Goal: Task Accomplishment & Management: Manage account settings

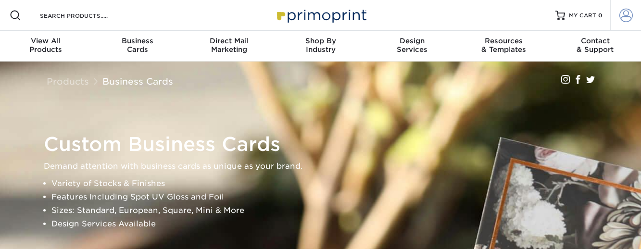
click at [626, 13] on span at bounding box center [625, 15] width 13 height 13
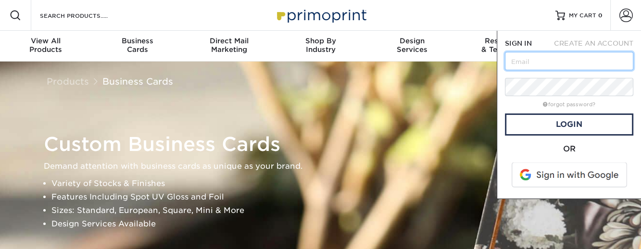
click at [540, 56] on input "text" at bounding box center [569, 61] width 128 height 18
type input "[EMAIL_ADDRESS][DOMAIN_NAME]"
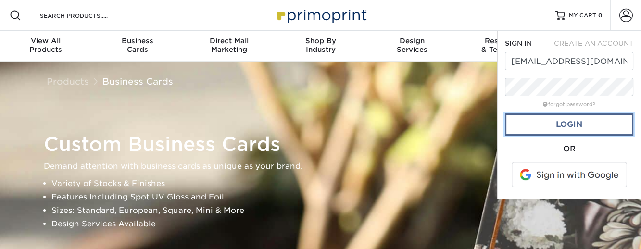
click at [573, 124] on link "Login" at bounding box center [569, 124] width 128 height 22
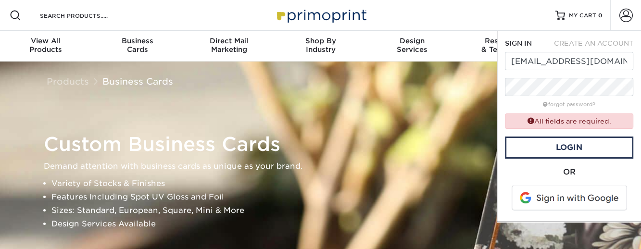
click at [581, 124] on div "All fields are required." at bounding box center [569, 120] width 128 height 15
click at [550, 64] on input "[EMAIL_ADDRESS][DOMAIN_NAME]" at bounding box center [569, 61] width 128 height 18
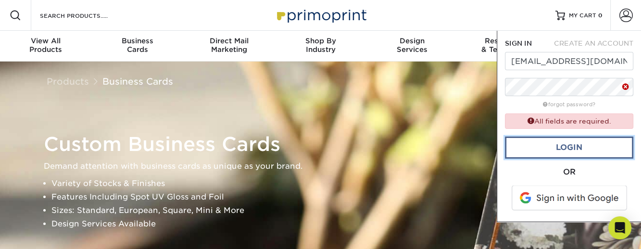
click at [573, 143] on link "Login" at bounding box center [569, 148] width 128 height 22
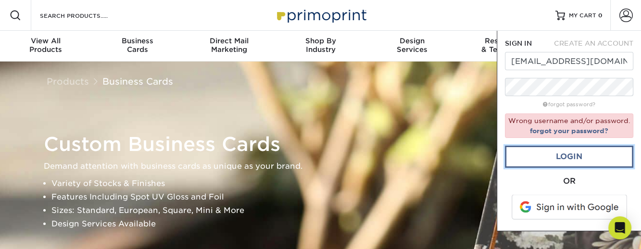
click at [566, 155] on link "Login" at bounding box center [569, 157] width 128 height 22
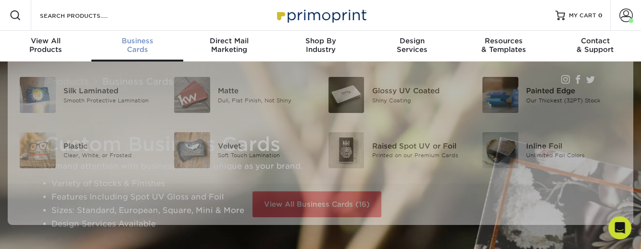
scroll to position [0, 0]
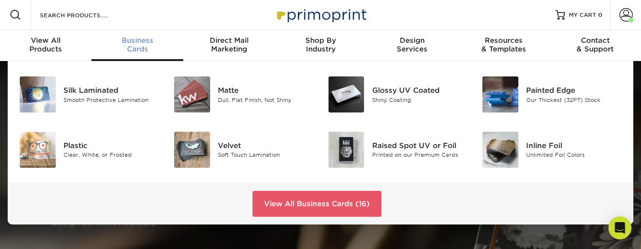
click at [139, 47] on div "Business Cards" at bounding box center [136, 44] width 91 height 17
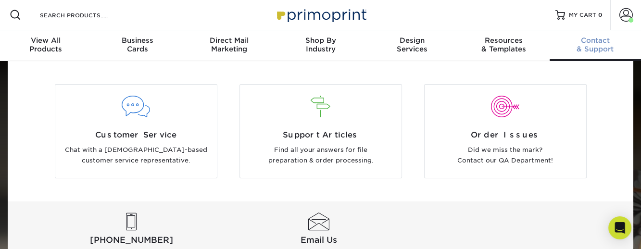
click at [596, 39] on span "Contact" at bounding box center [595, 40] width 91 height 9
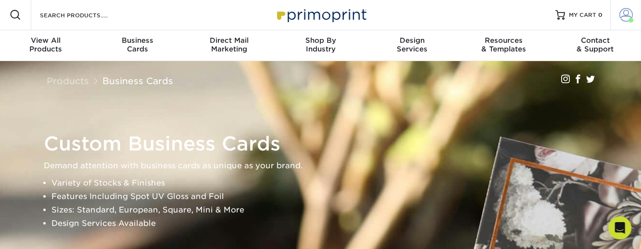
click at [625, 13] on span at bounding box center [625, 14] width 13 height 13
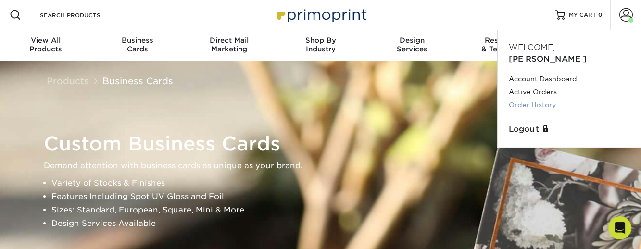
click at [547, 99] on link "Order History" at bounding box center [569, 105] width 121 height 13
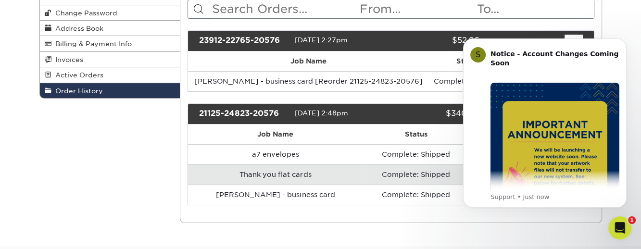
scroll to position [119, 0]
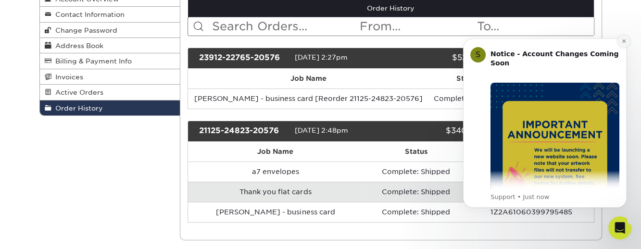
click at [622, 39] on icon "Dismiss notification" at bounding box center [623, 40] width 5 height 5
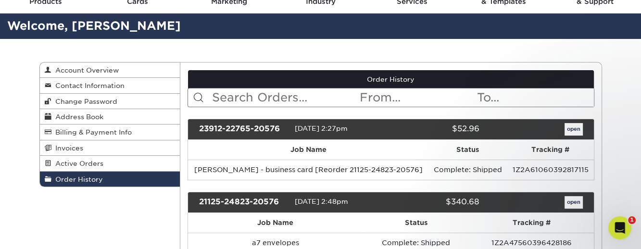
scroll to position [47, 0]
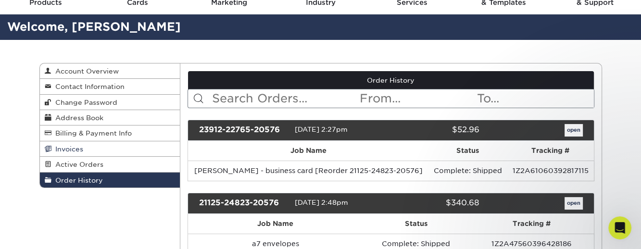
click at [72, 146] on span "Invoices" at bounding box center [67, 149] width 32 height 8
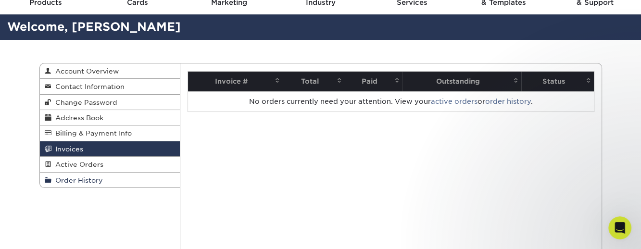
click at [66, 181] on span "Order History" at bounding box center [76, 180] width 51 height 8
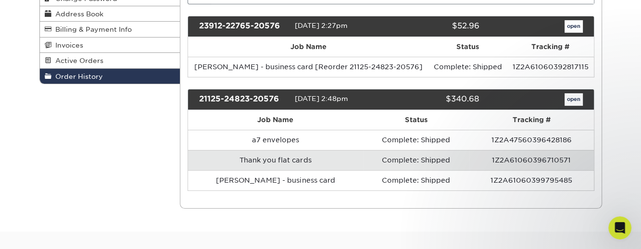
scroll to position [170, 0]
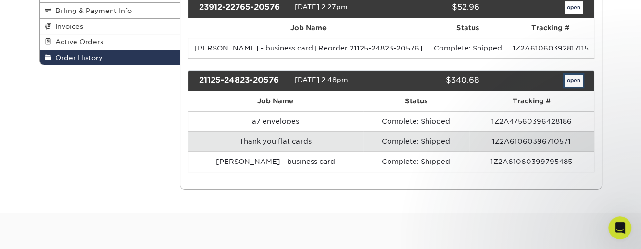
click at [571, 76] on link "open" at bounding box center [574, 81] width 18 height 13
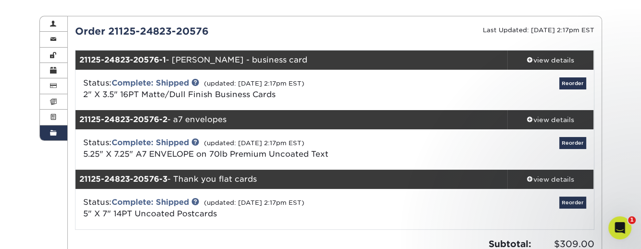
scroll to position [88, 0]
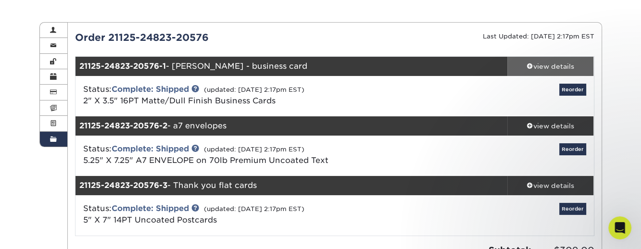
click at [548, 65] on div "view details" at bounding box center [550, 67] width 87 height 10
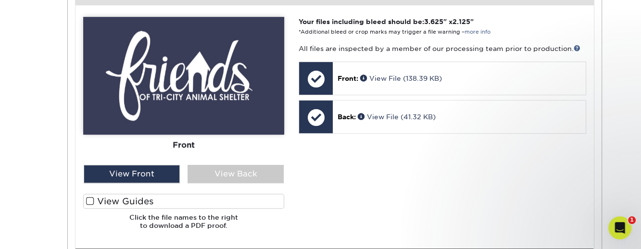
scroll to position [394, 0]
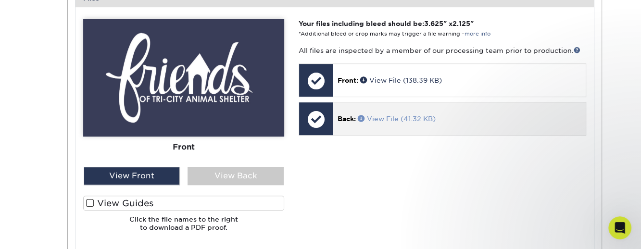
click at [379, 117] on link "View File (41.32 KB)" at bounding box center [397, 119] width 78 height 8
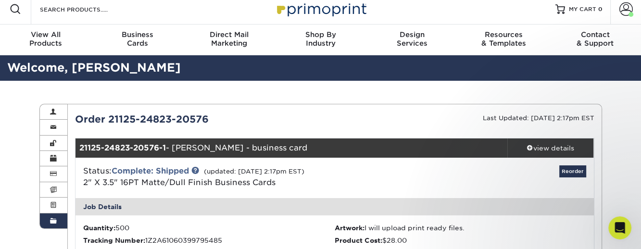
scroll to position [0, 0]
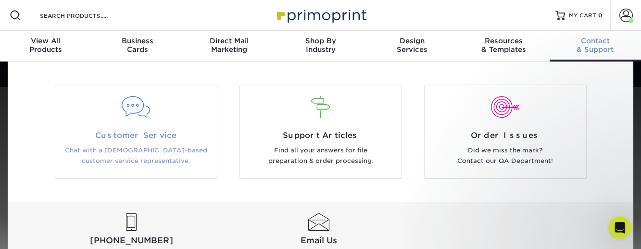
click at [125, 134] on span "Customer Service" at bounding box center [136, 136] width 147 height 12
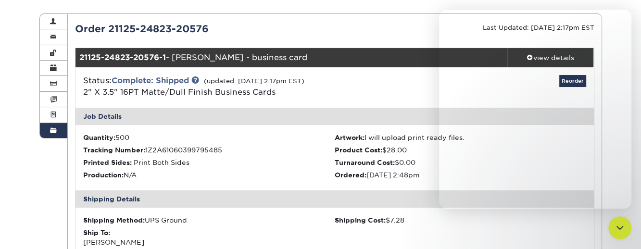
scroll to position [334, 0]
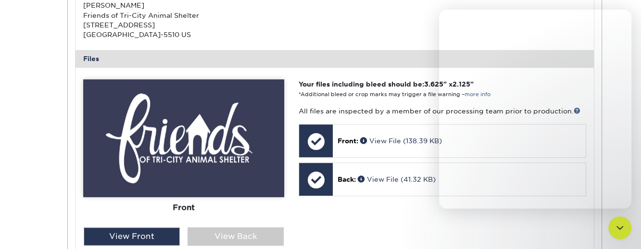
click at [396, 38] on div "Shipping Method: UPS Ground Shipping Cost: $7.28 Ship To: Corey Thompson Friend…" at bounding box center [335, 10] width 518 height 79
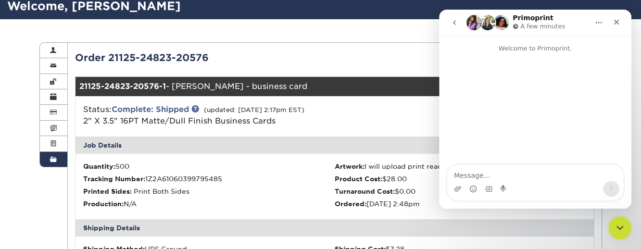
scroll to position [0, 0]
click at [308, 62] on div "Order 21125-24823-20576" at bounding box center [201, 57] width 267 height 14
click at [615, 18] on icon "Close" at bounding box center [617, 22] width 8 height 8
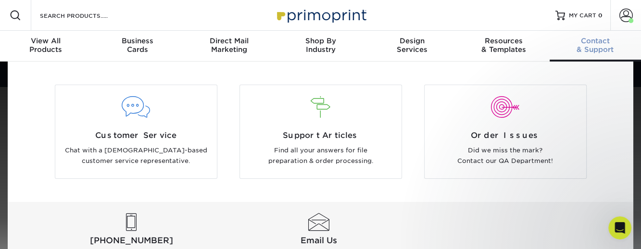
click at [602, 41] on span "Contact" at bounding box center [595, 41] width 91 height 9
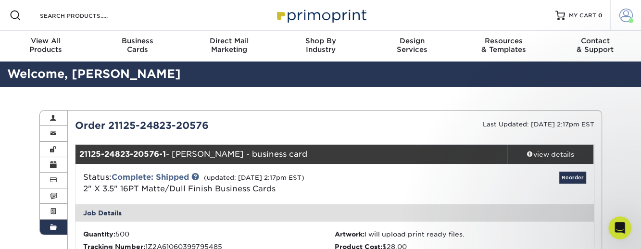
click at [624, 14] on span at bounding box center [625, 15] width 13 height 13
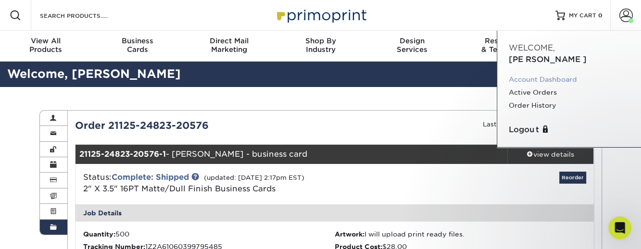
click at [541, 73] on link "Account Dashboard" at bounding box center [569, 79] width 121 height 13
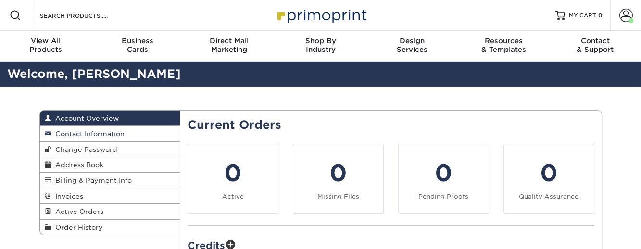
click at [113, 134] on span "Contact Information" at bounding box center [87, 134] width 73 height 8
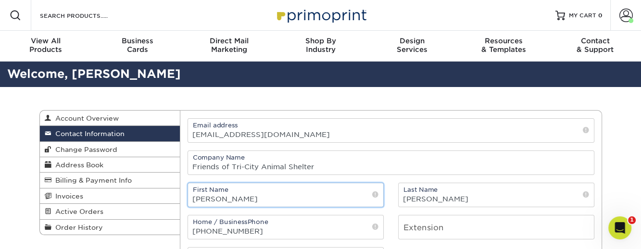
click at [227, 196] on input "[PERSON_NAME]" at bounding box center [285, 195] width 195 height 24
type input "C"
type input "Executive"
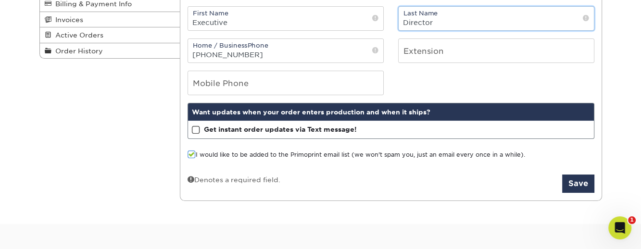
scroll to position [185, 0]
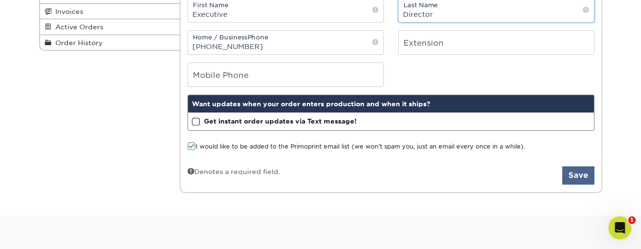
type input "Director"
click at [579, 173] on button "Save" at bounding box center [578, 175] width 32 height 18
